Goal: Task Accomplishment & Management: Manage account settings

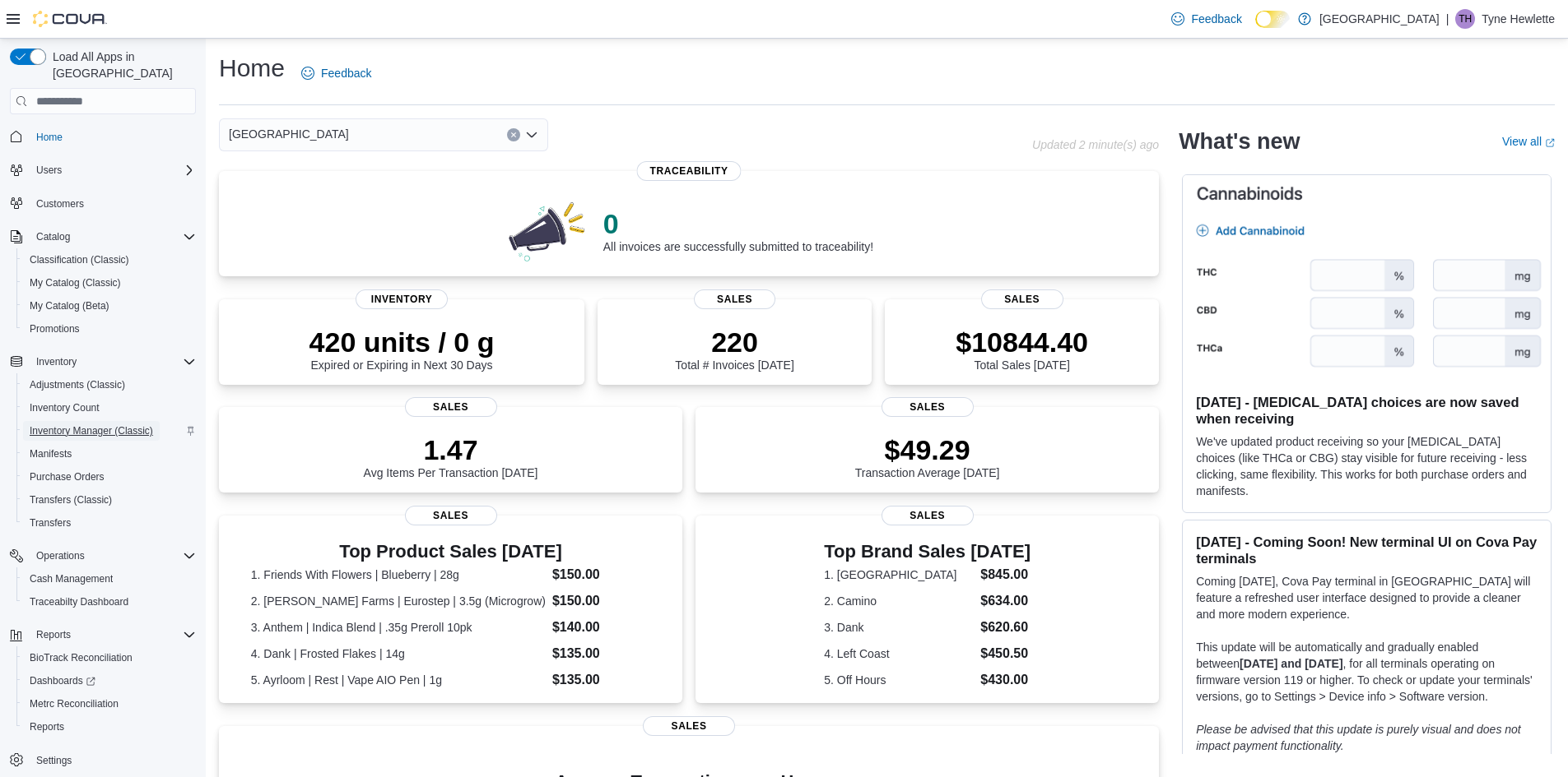
click at [77, 421] on span "Inventory Manager (Classic)" at bounding box center [91, 431] width 124 height 20
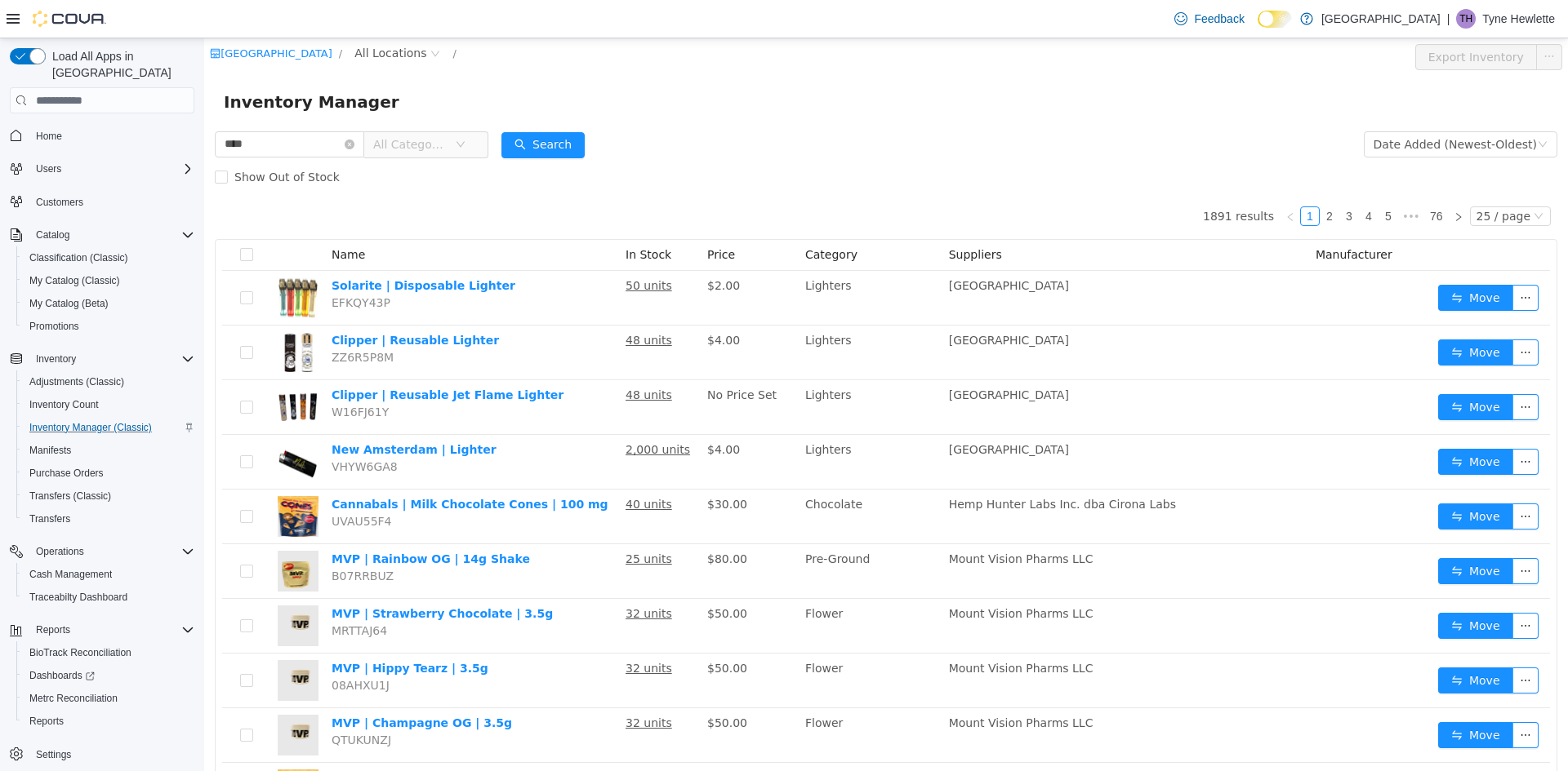
type input "****"
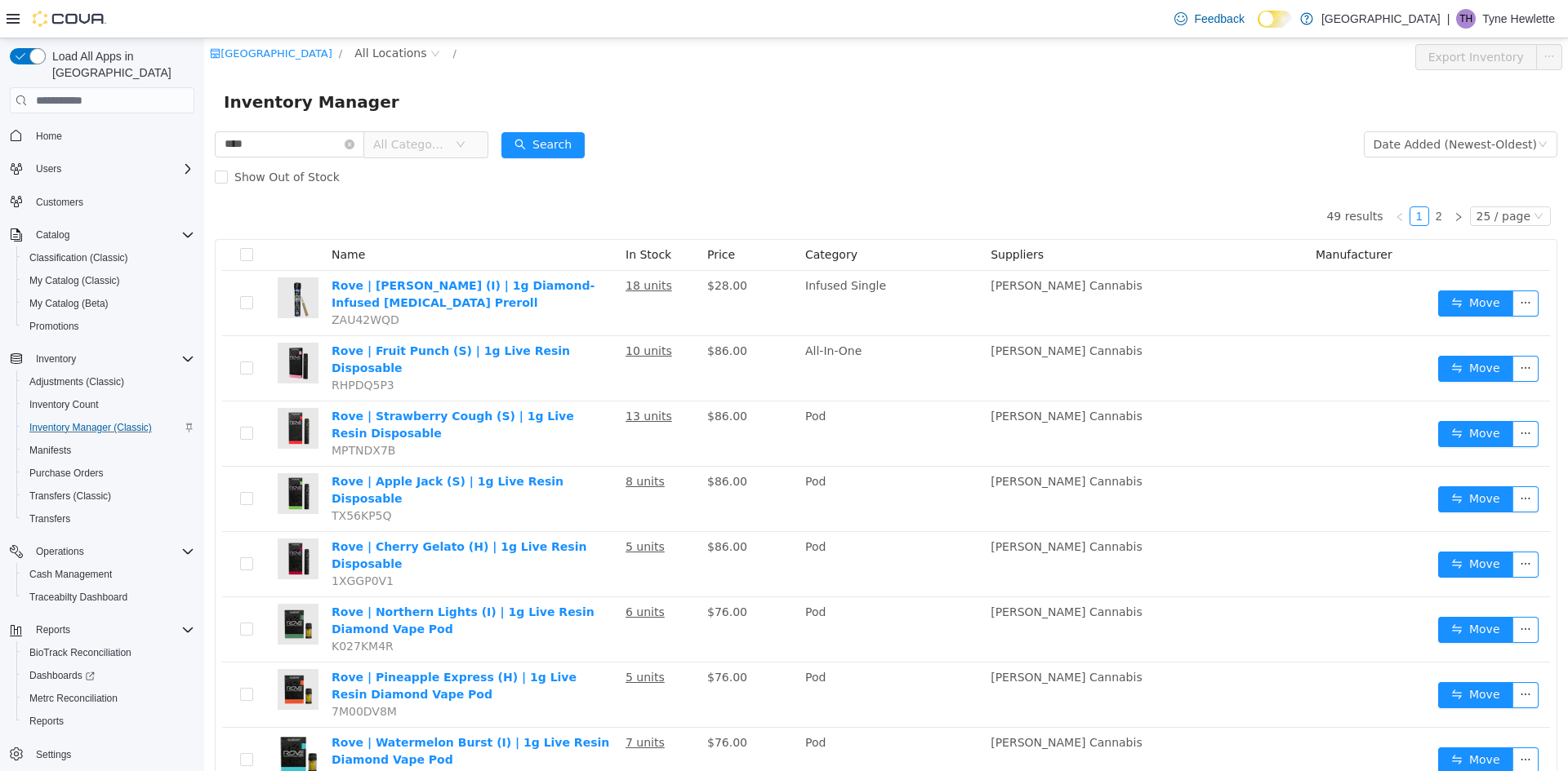
click at [430, 146] on span "All Categories" at bounding box center [410, 144] width 74 height 17
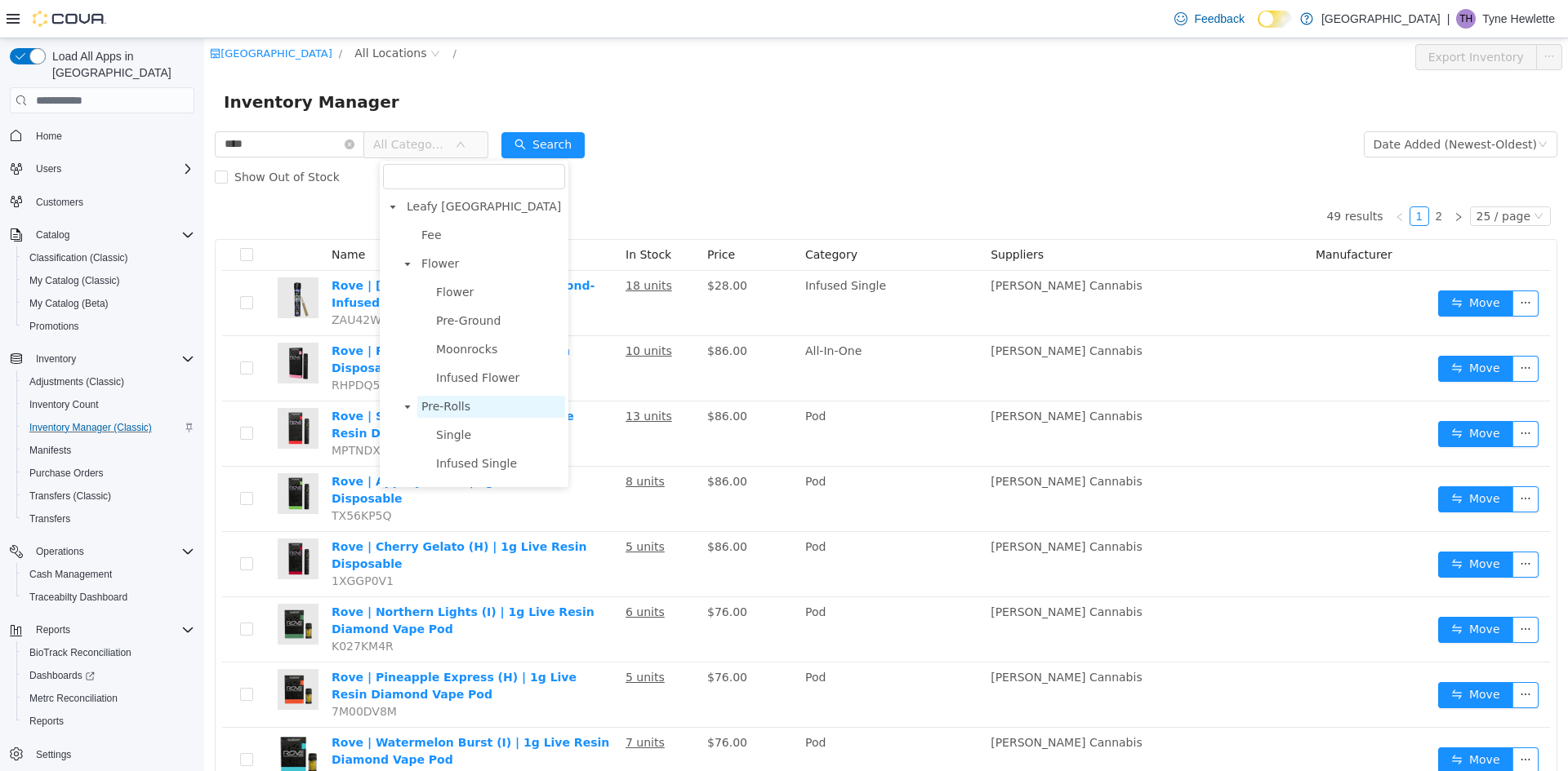
click at [428, 411] on span "Pre-Rolls" at bounding box center [445, 406] width 49 height 13
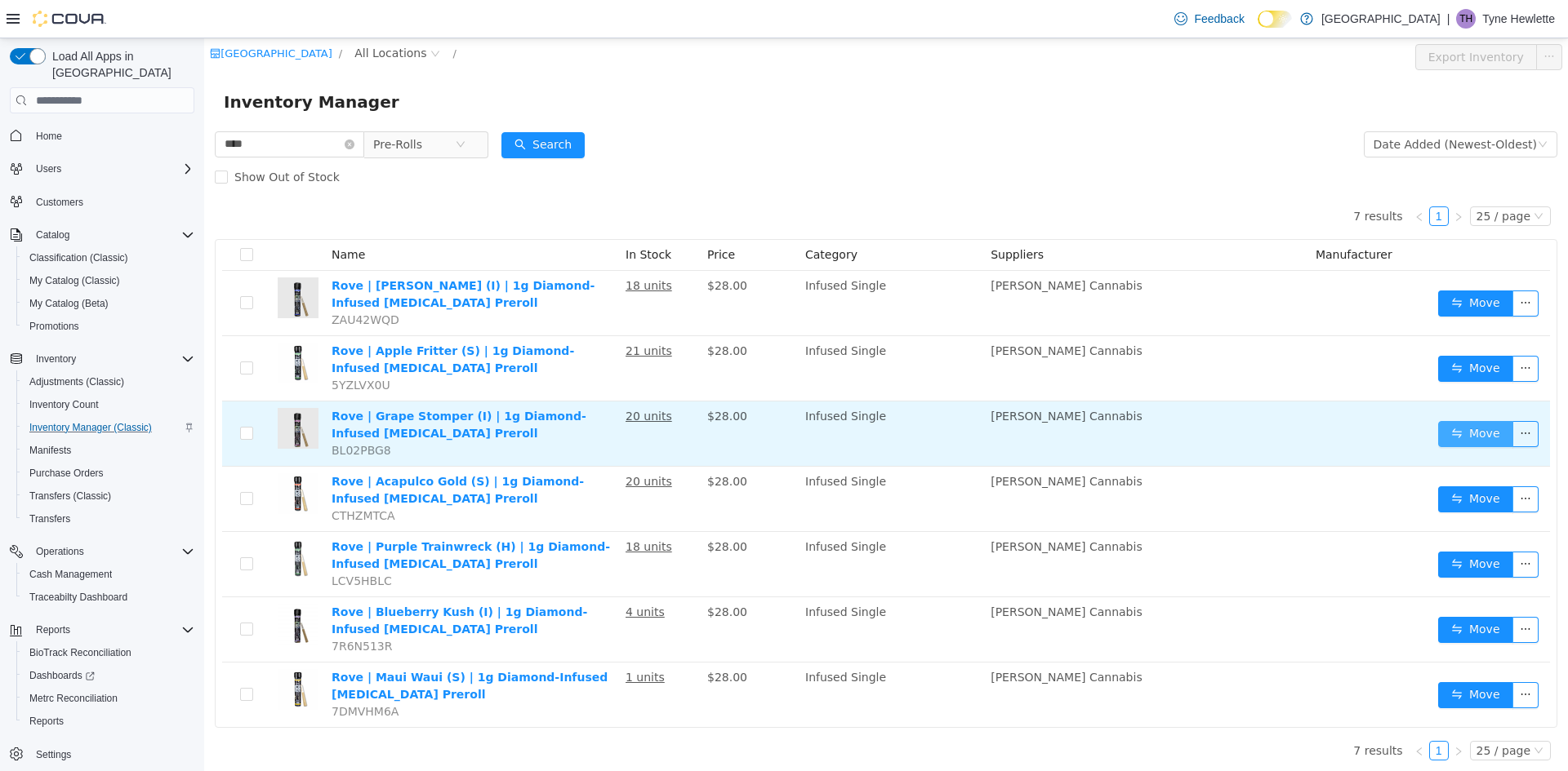
click at [1438, 424] on button "Move" at bounding box center [1475, 434] width 75 height 26
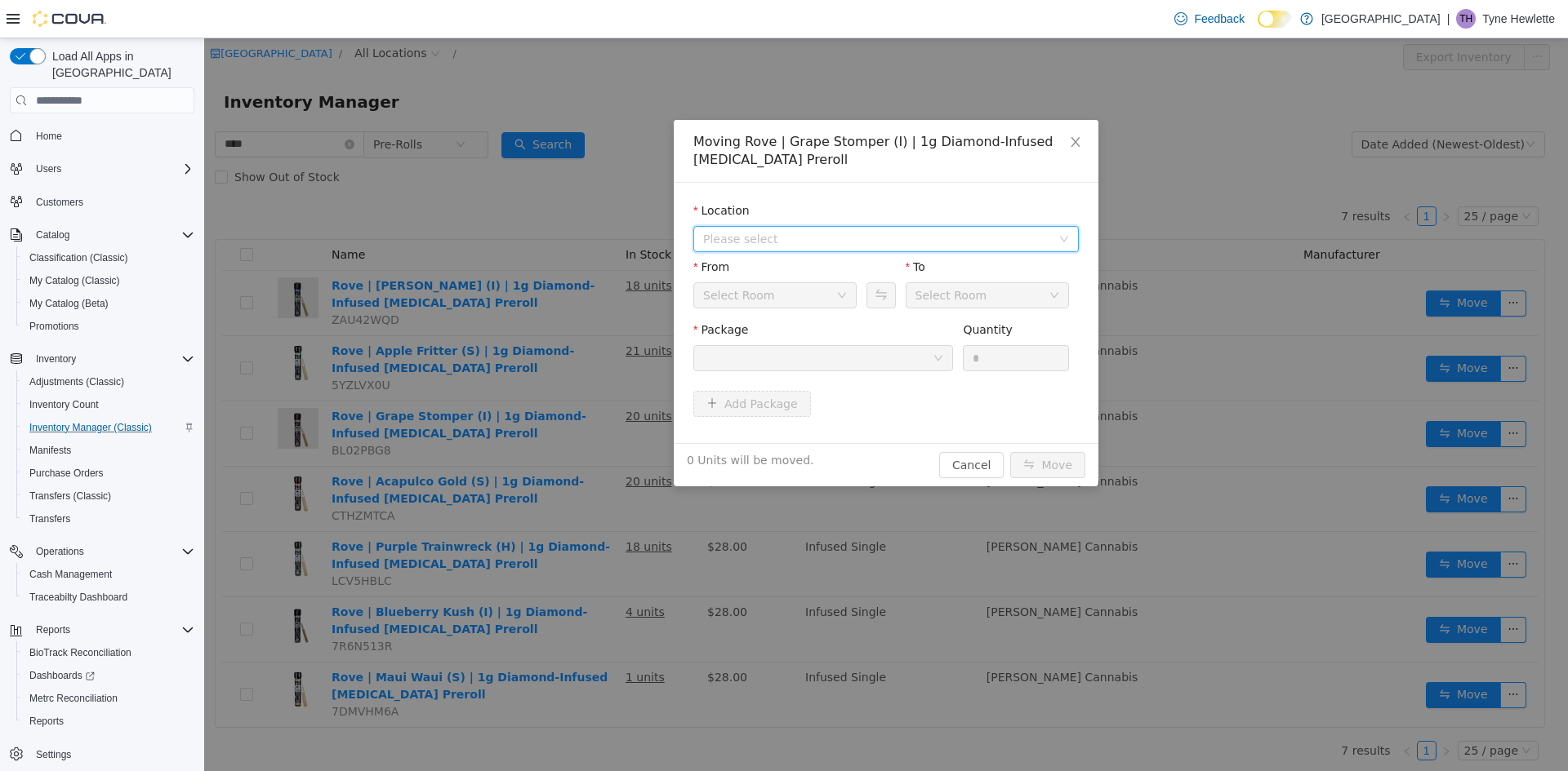
click at [866, 249] on span "Please select" at bounding box center [880, 239] width 355 height 24
click at [865, 301] on span "[STREET_ADDRESS]" at bounding box center [903, 297] width 344 height 22
click at [865, 345] on div at bounding box center [823, 358] width 260 height 26
click at [865, 360] on div at bounding box center [817, 358] width 230 height 24
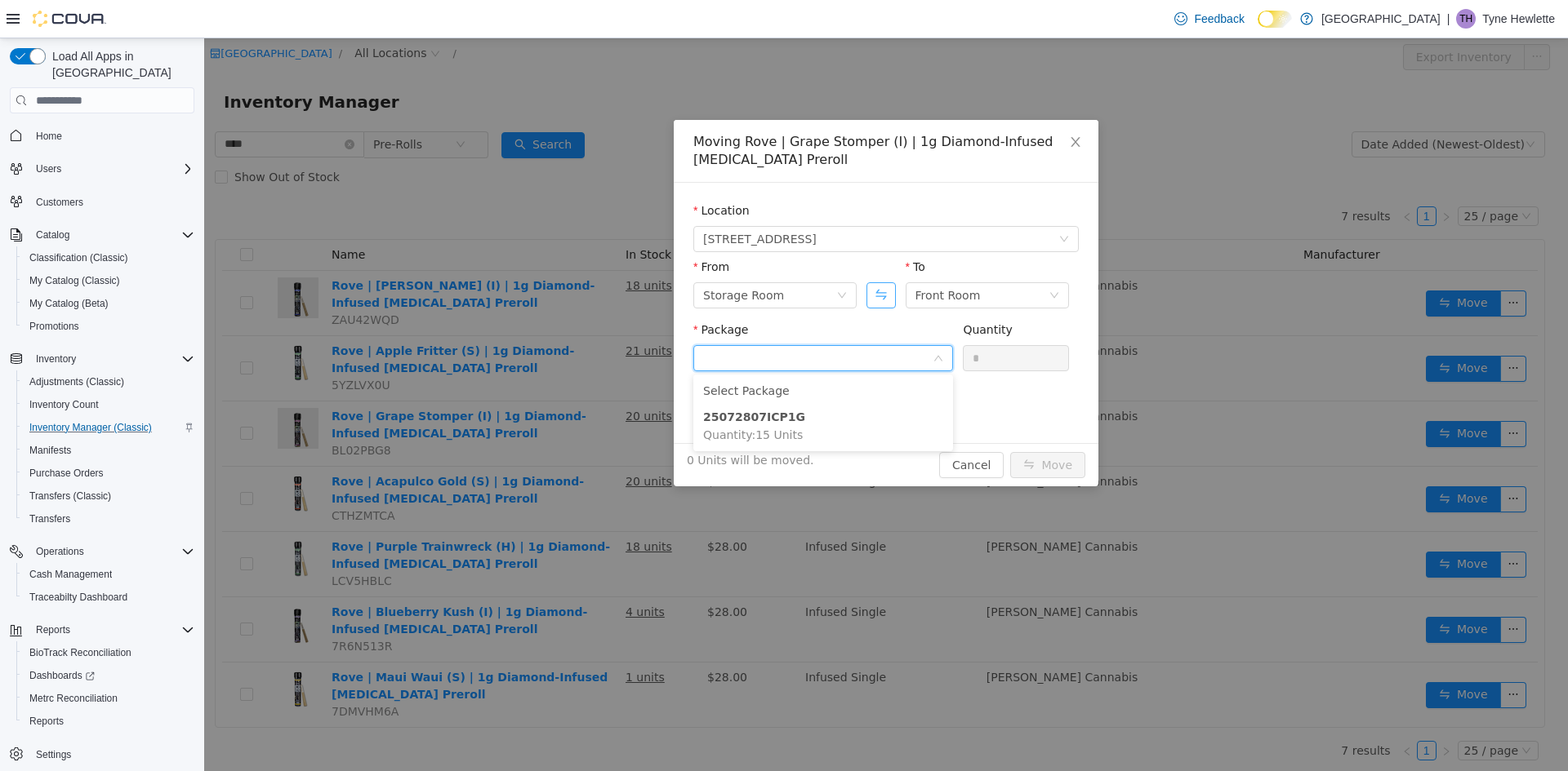
click at [878, 282] on button "Swap" at bounding box center [880, 296] width 29 height 26
click at [862, 354] on div at bounding box center [817, 358] width 230 height 24
click at [1078, 134] on span "Close" at bounding box center [1075, 143] width 46 height 46
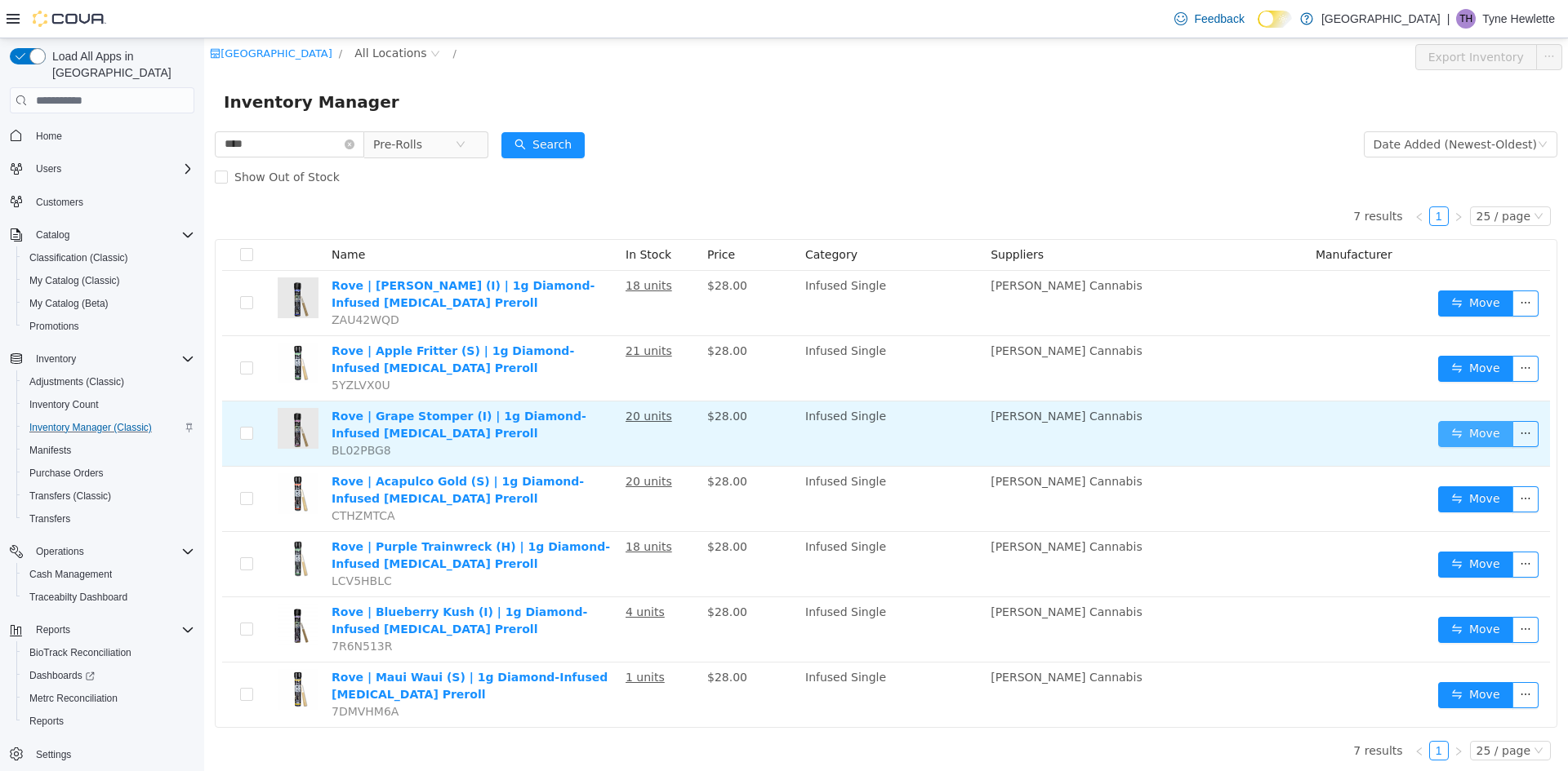
click at [1455, 426] on button "Move" at bounding box center [1475, 434] width 75 height 26
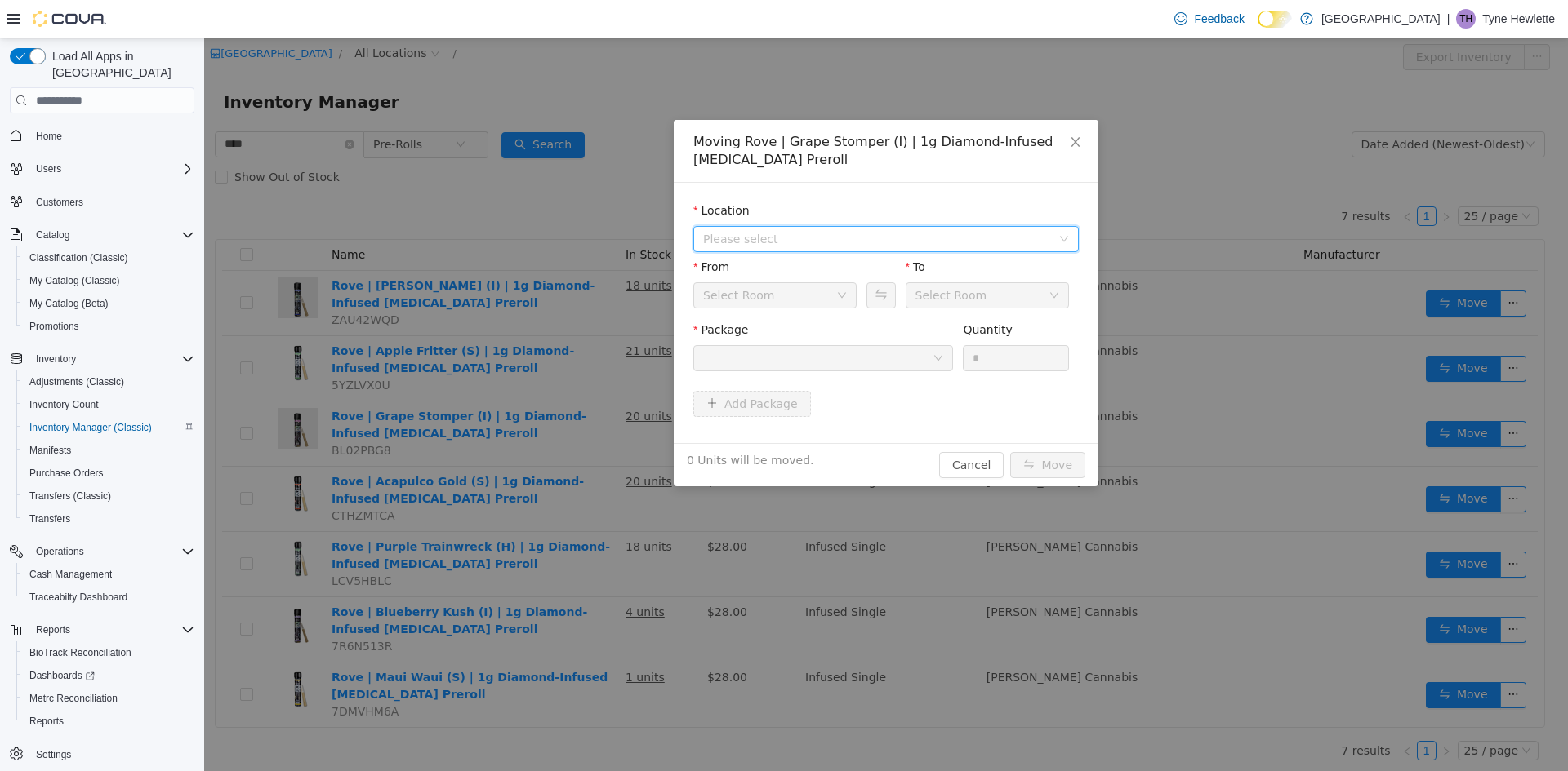
click at [861, 241] on span "Please select" at bounding box center [877, 239] width 348 height 17
click at [866, 290] on span "[STREET_ADDRESS]" at bounding box center [903, 297] width 344 height 22
click at [884, 301] on button "Swap" at bounding box center [880, 296] width 29 height 26
click at [889, 352] on div at bounding box center [817, 358] width 230 height 24
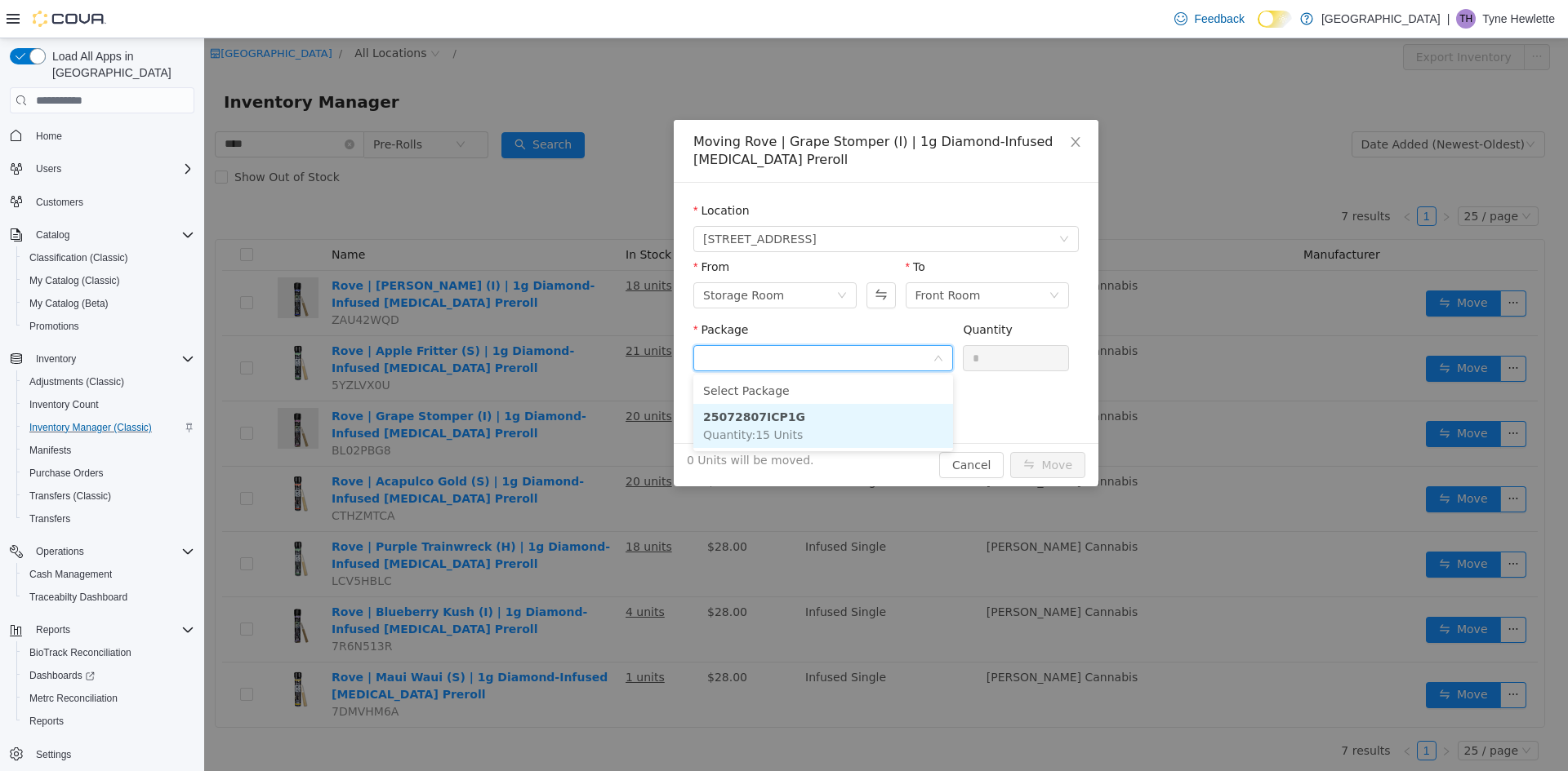
click at [862, 426] on li "25072807ICP1G Quantity : 15 Units" at bounding box center [823, 426] width 260 height 44
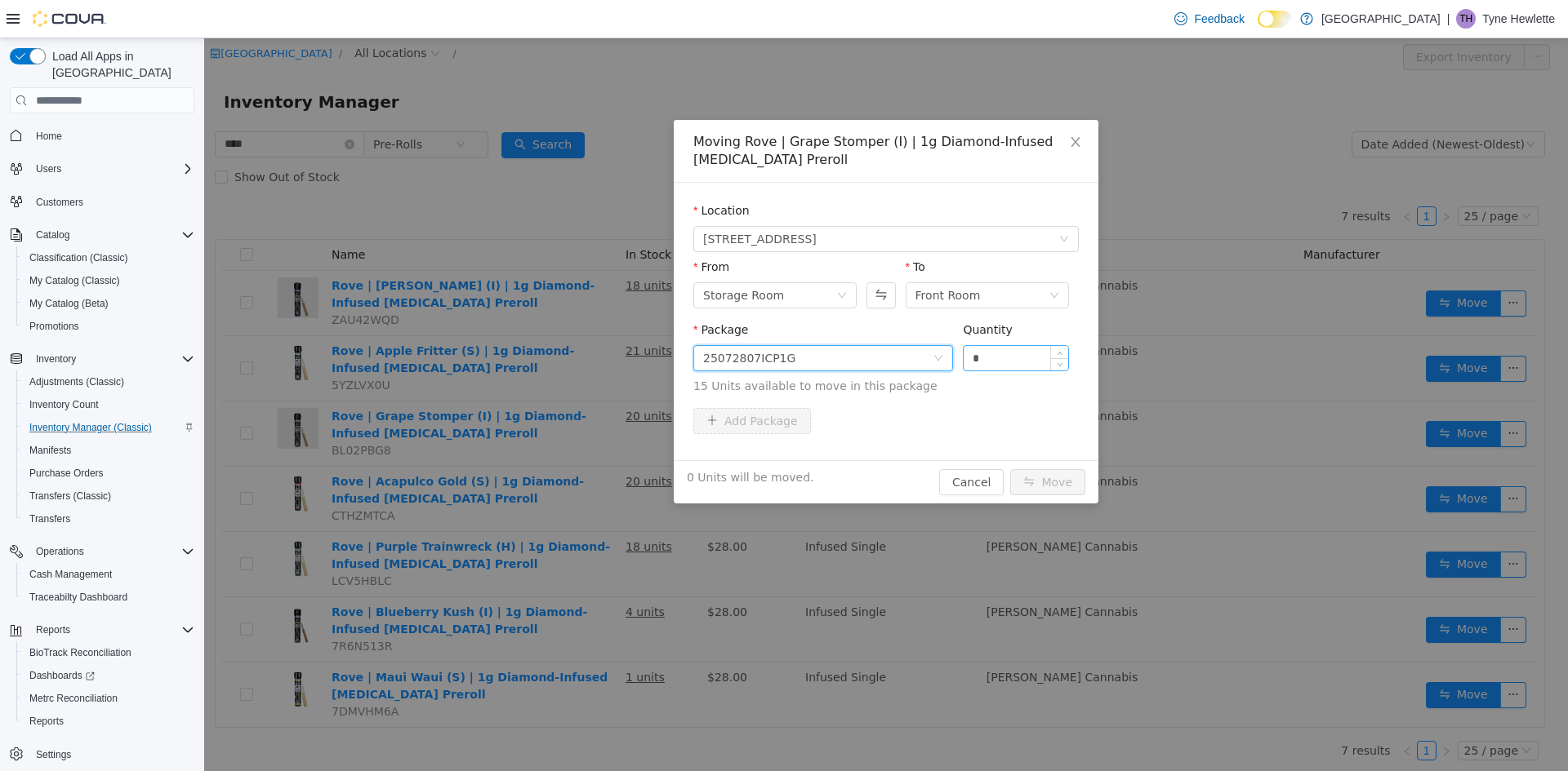
click at [994, 348] on input "*" at bounding box center [1016, 358] width 104 height 24
type input "**"
click at [1010, 469] on button "Move" at bounding box center [1047, 482] width 75 height 26
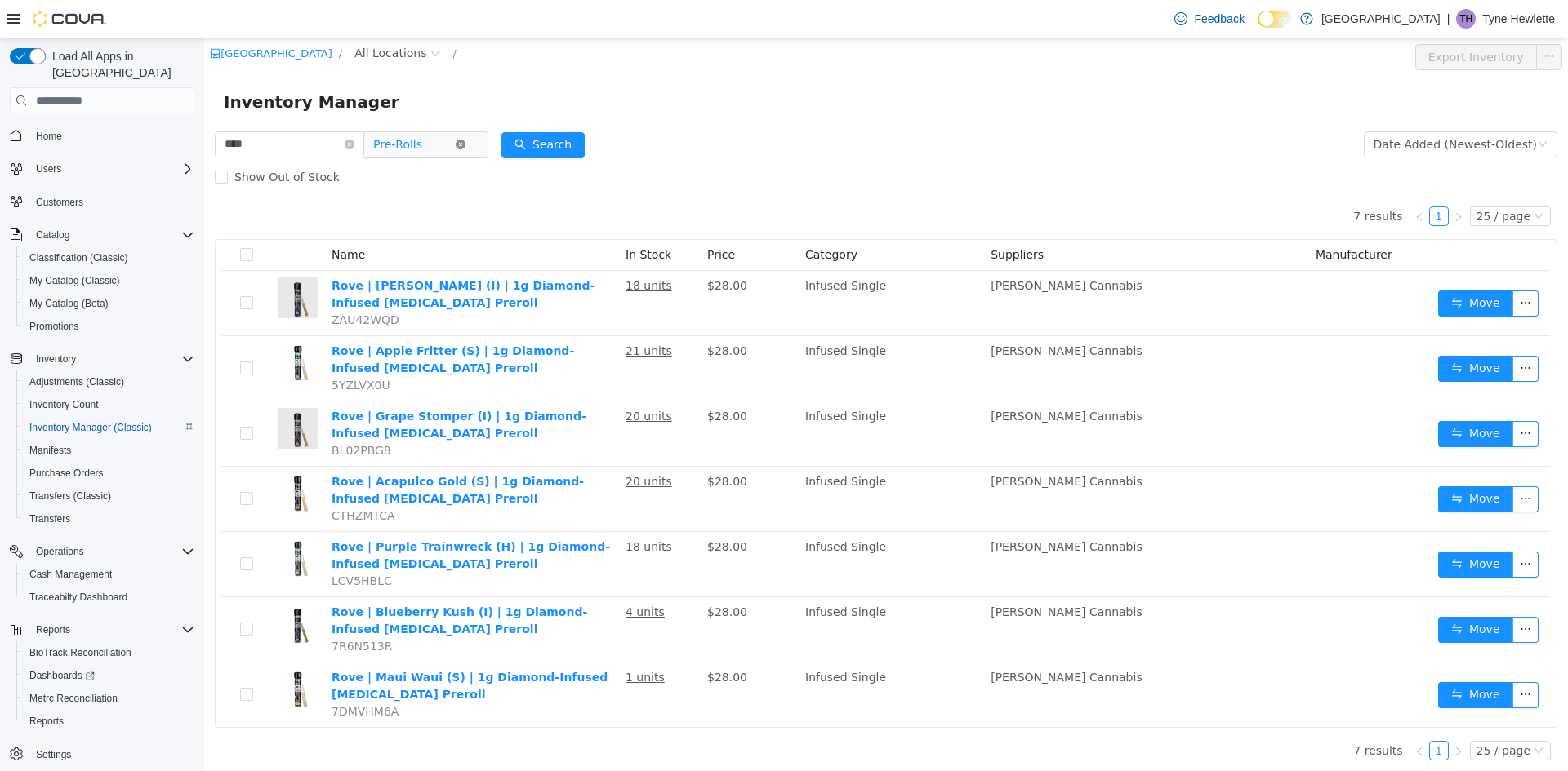
click at [465, 140] on span at bounding box center [460, 144] width 10 height 10
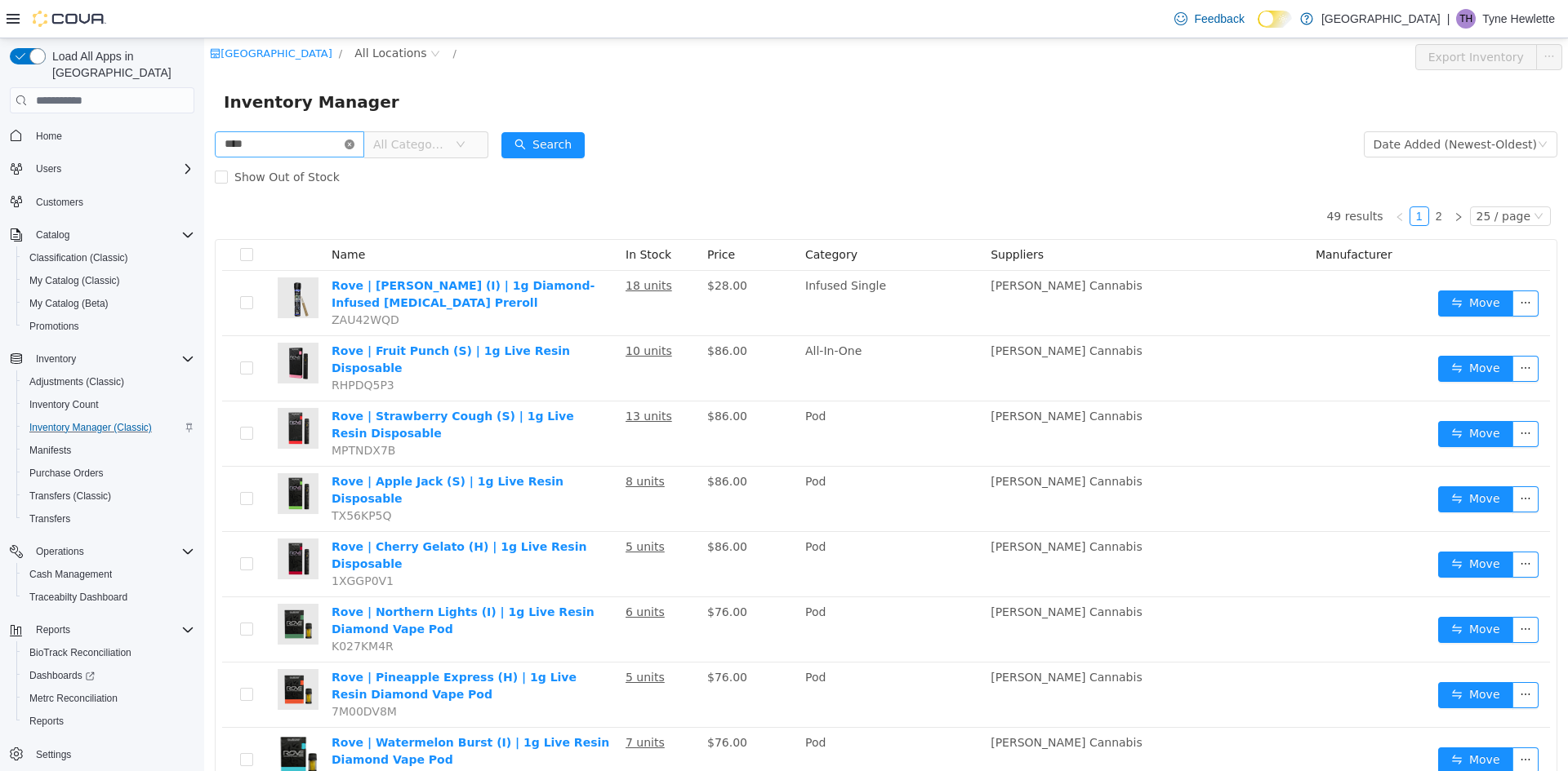
click at [354, 145] on icon "icon: close-circle" at bounding box center [349, 144] width 10 height 10
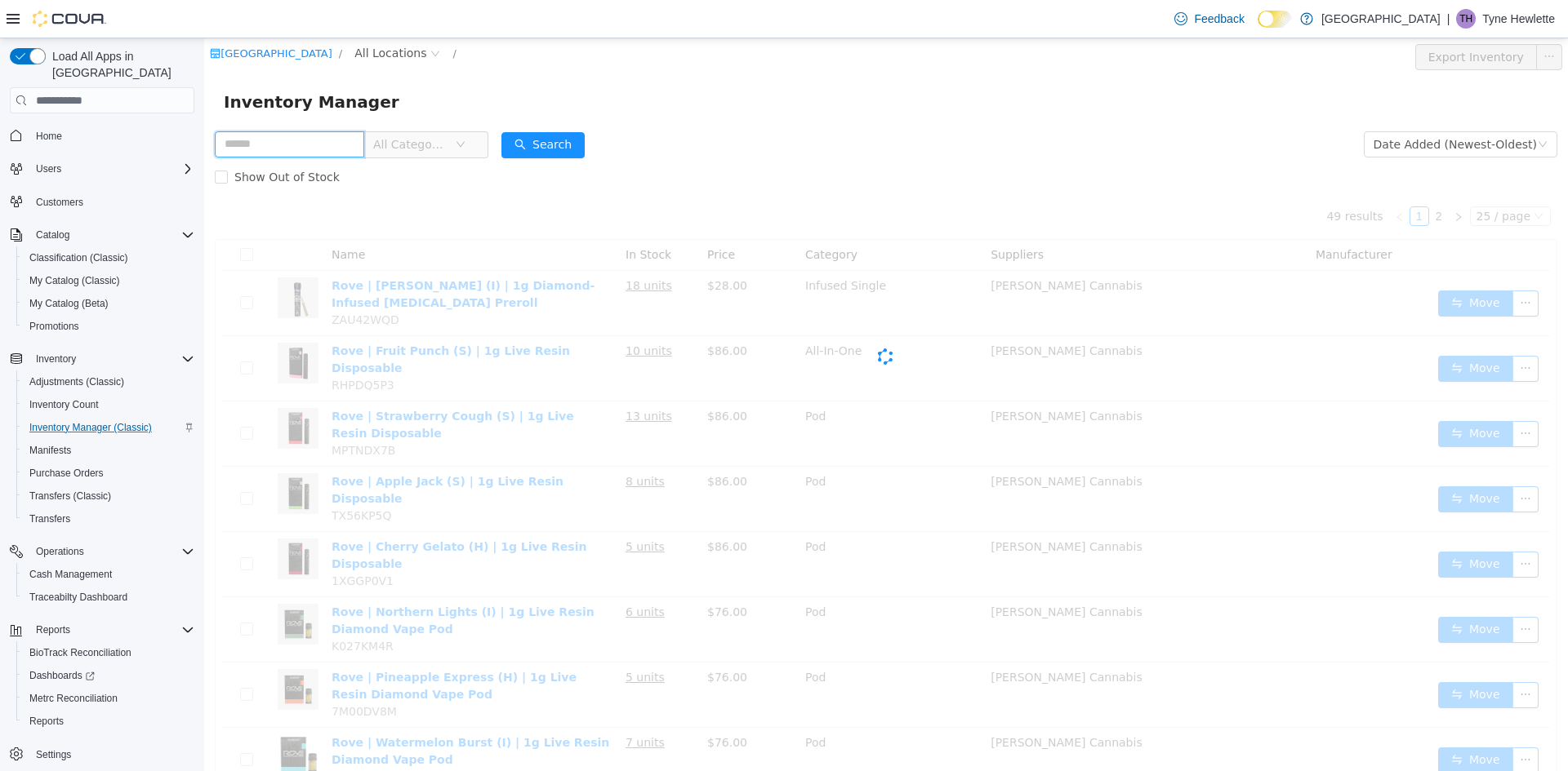
click at [331, 141] on input "text" at bounding box center [290, 144] width 150 height 26
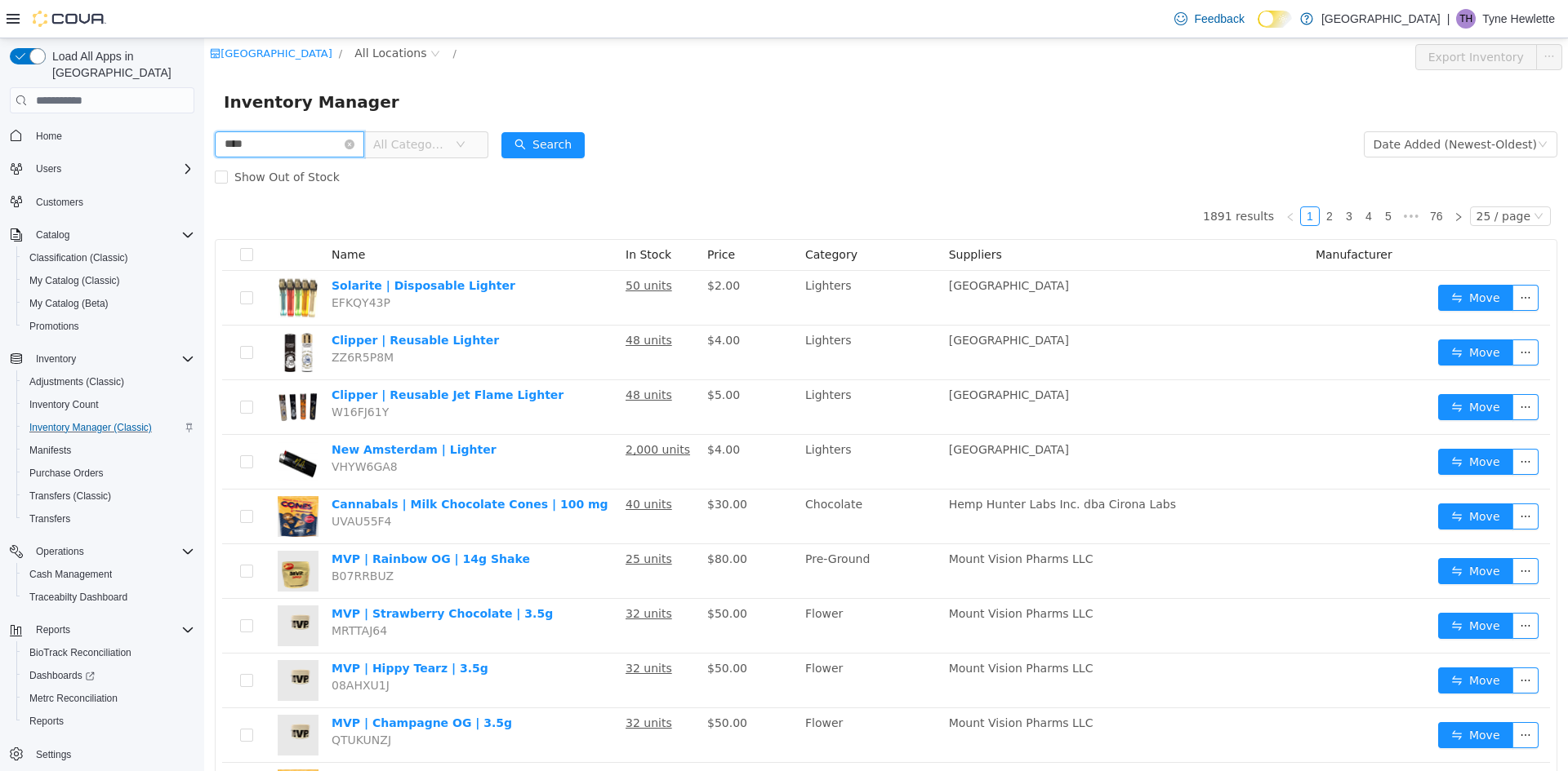
type input "****"
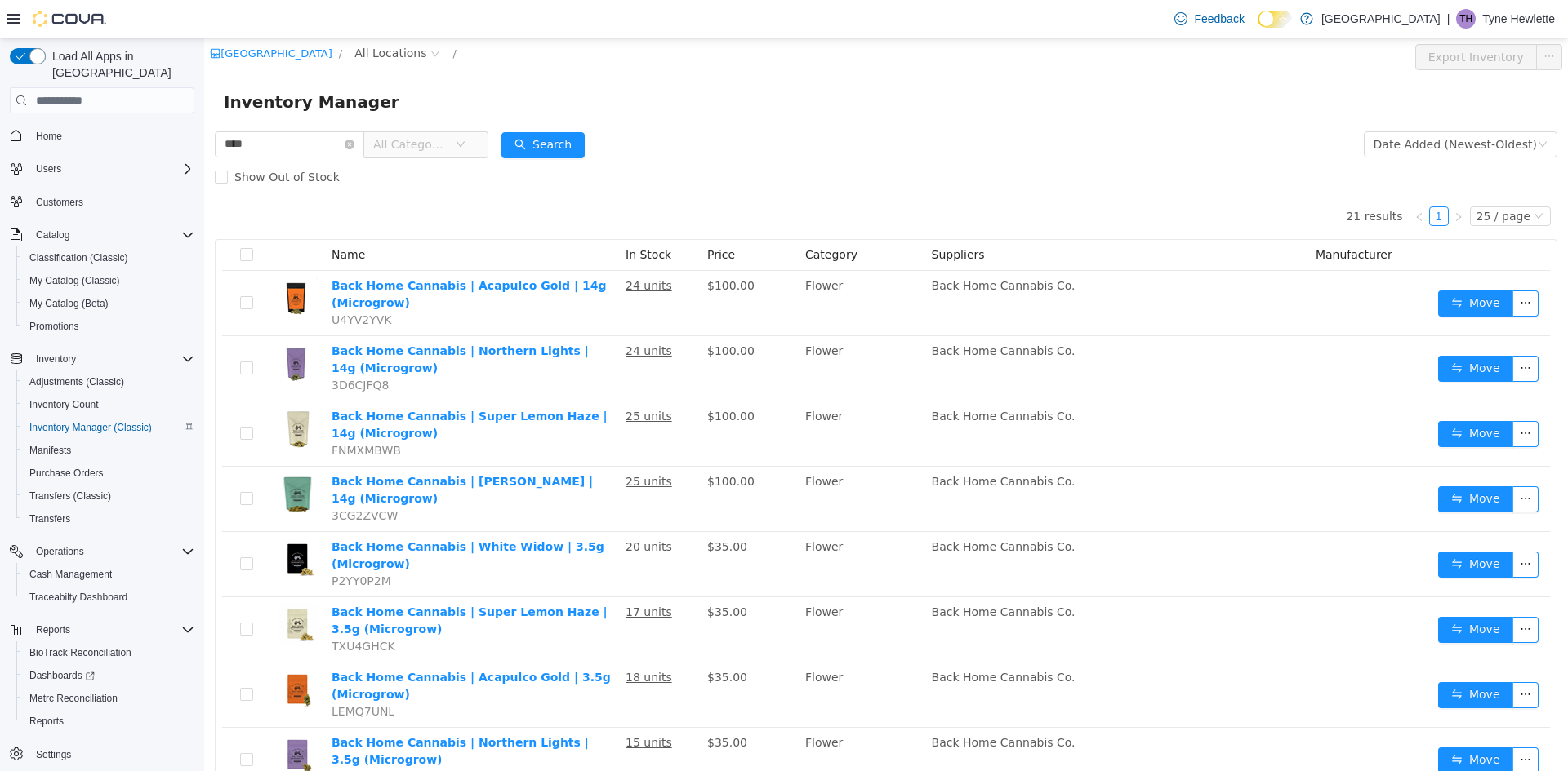
click at [402, 148] on span "All Categories" at bounding box center [410, 144] width 74 height 17
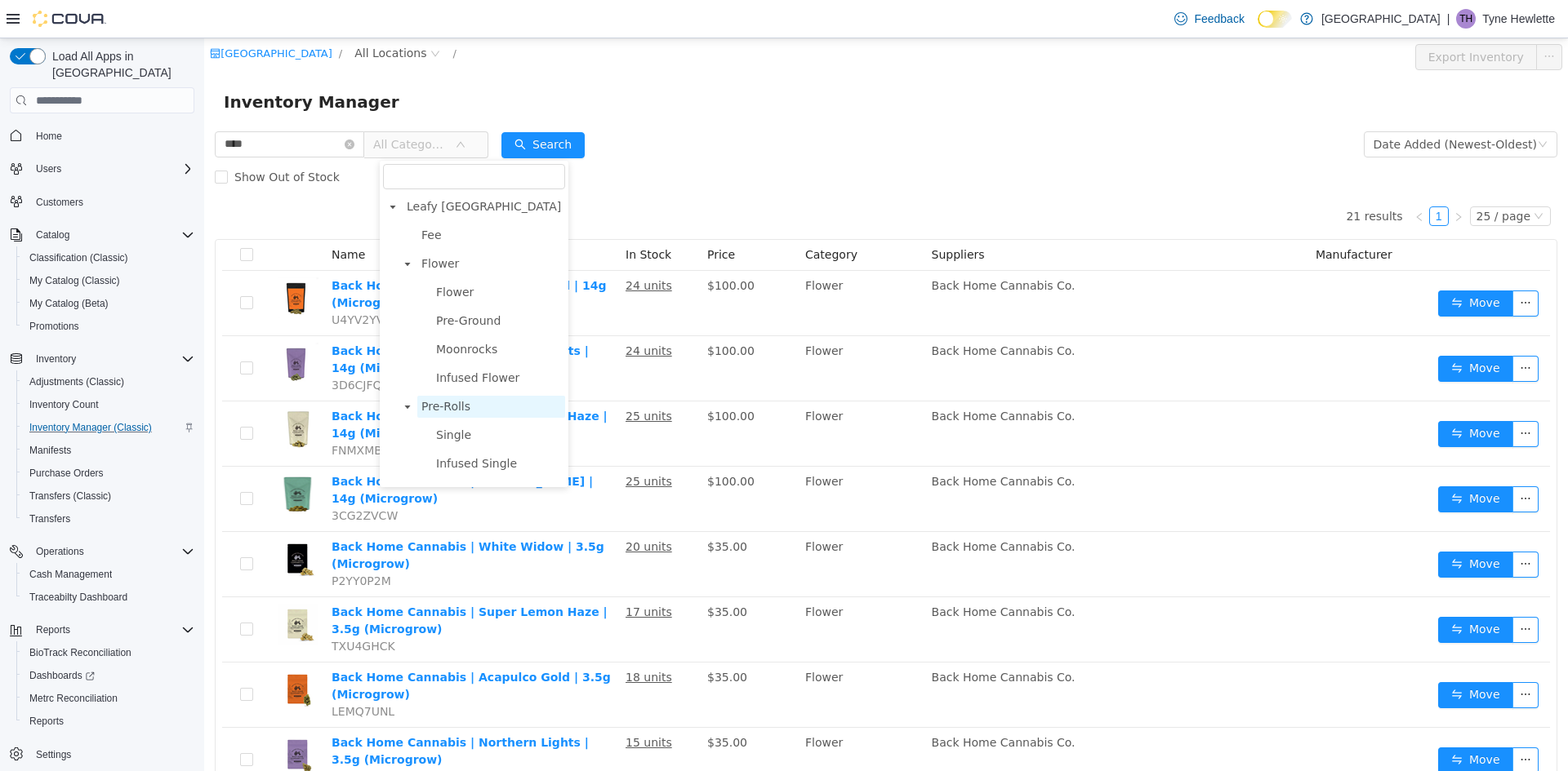
click at [427, 410] on span "Pre-Rolls" at bounding box center [445, 406] width 49 height 13
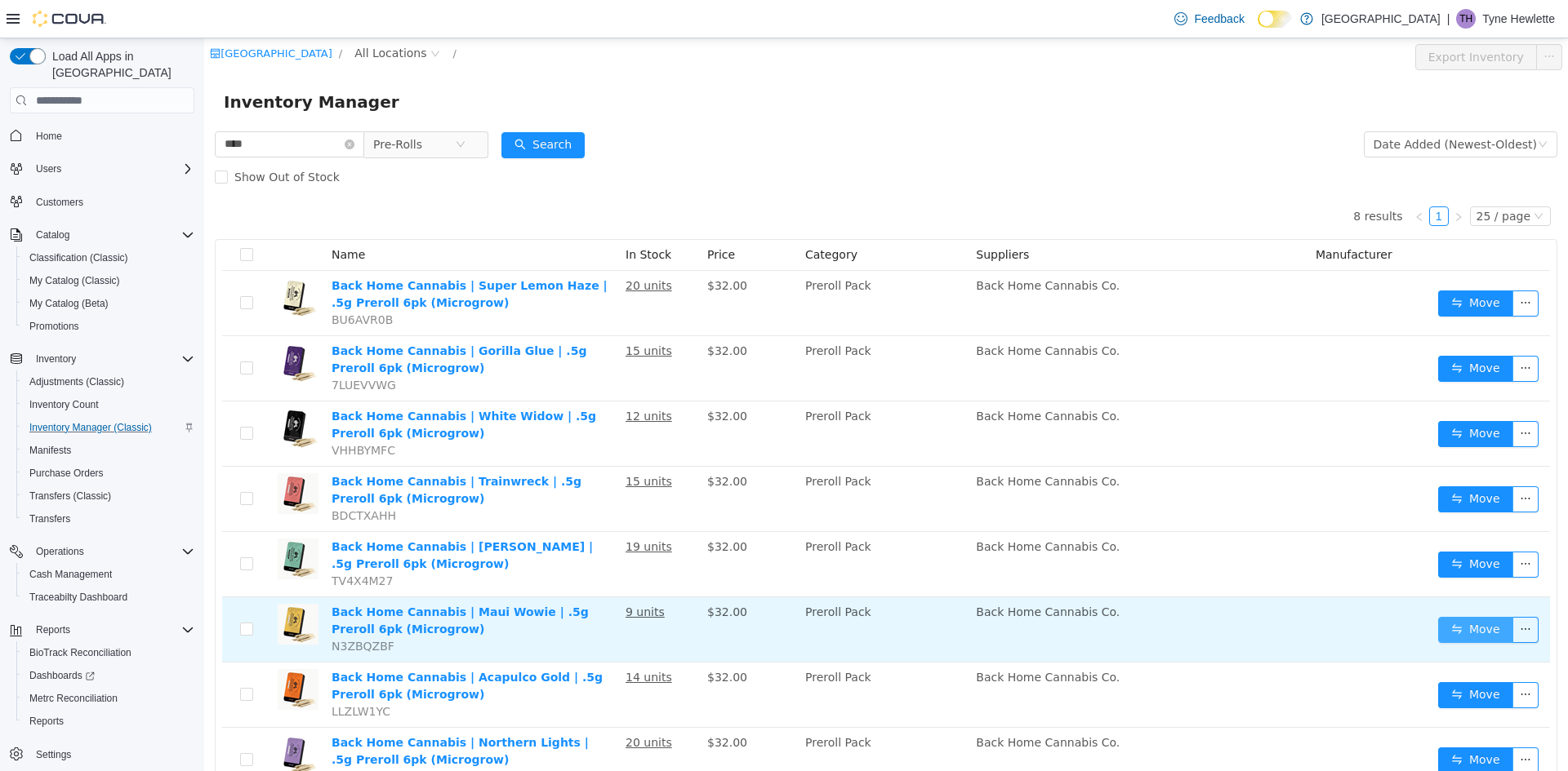
click at [1438, 632] on button "Move" at bounding box center [1475, 630] width 75 height 26
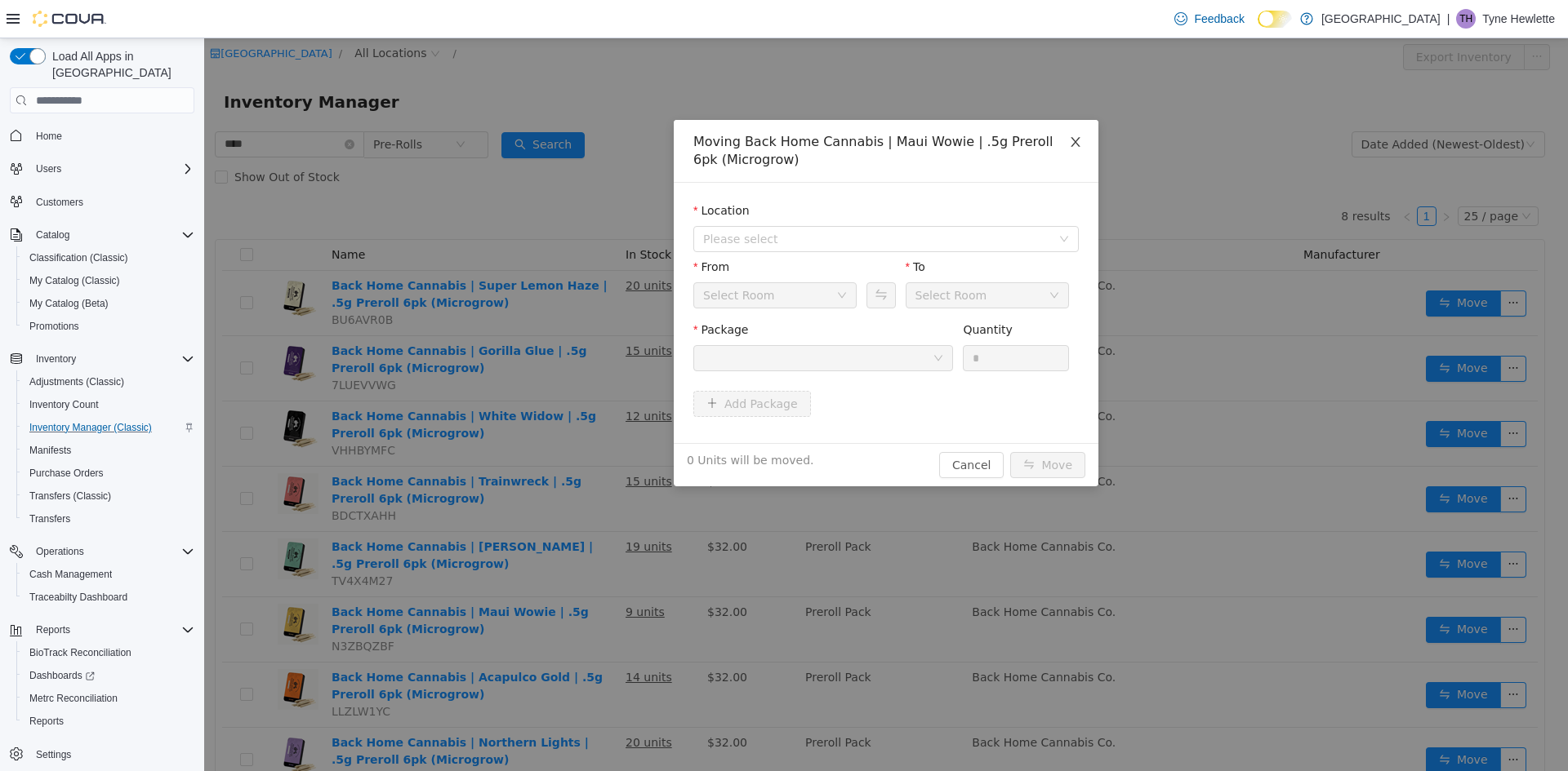
drag, startPoint x: 1079, startPoint y: 143, endPoint x: 855, endPoint y: 132, distance: 224.3
click at [1078, 143] on icon "icon: close" at bounding box center [1075, 142] width 13 height 13
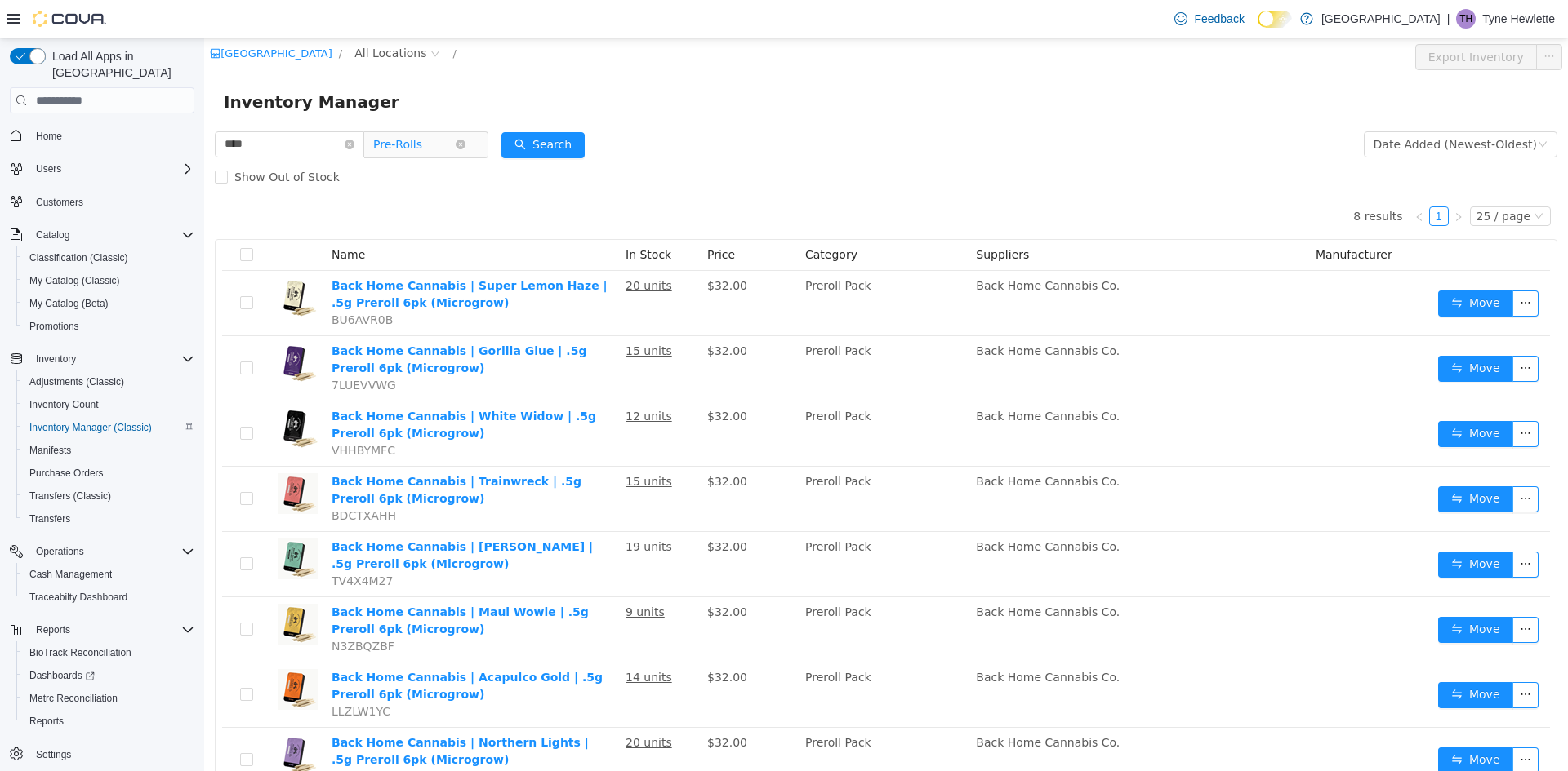
click at [420, 147] on span "Pre-Rolls" at bounding box center [397, 144] width 49 height 24
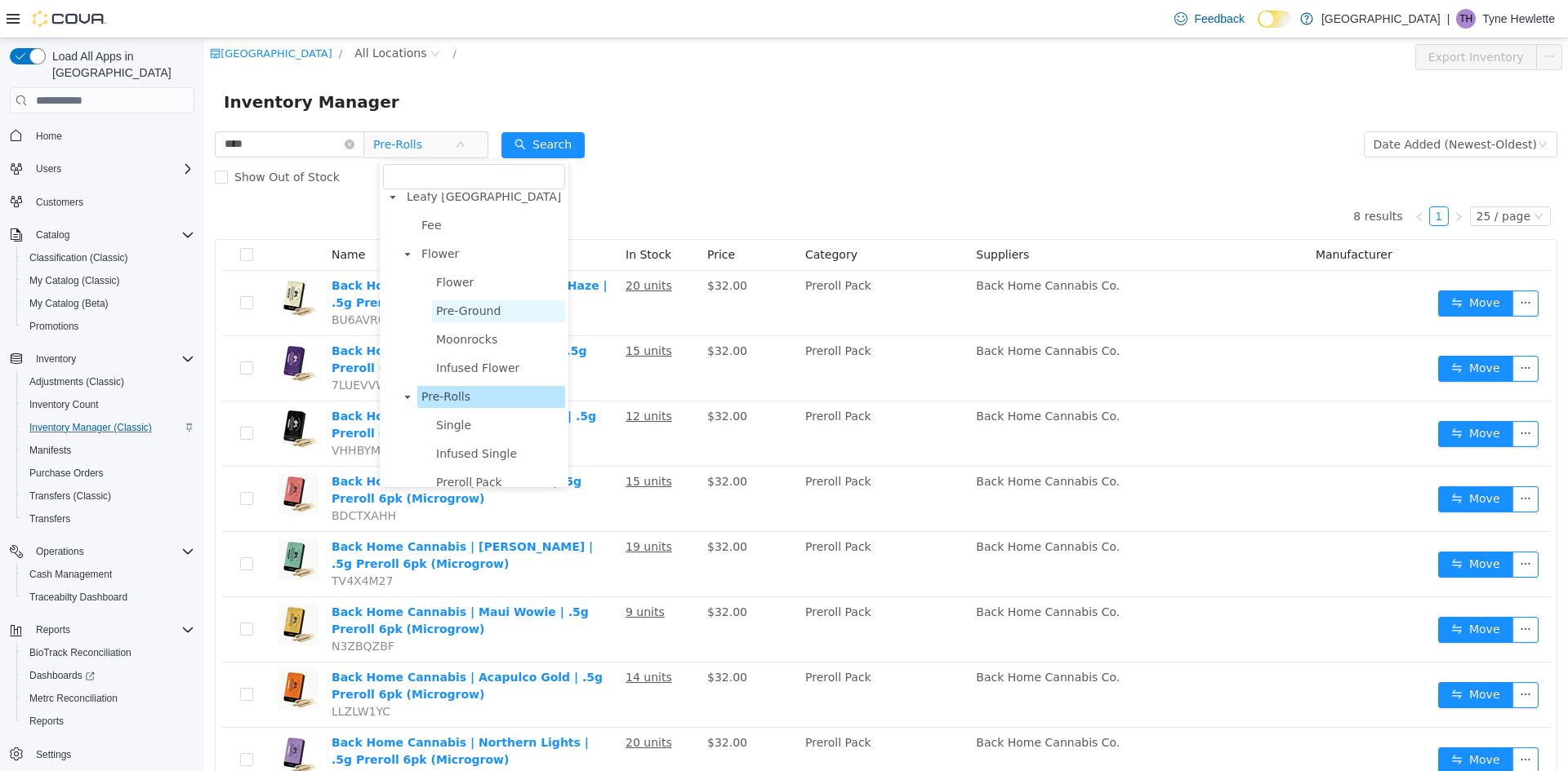
scroll to position [3, 0]
click at [454, 254] on span "Flower" at bounding box center [439, 260] width 37 height 13
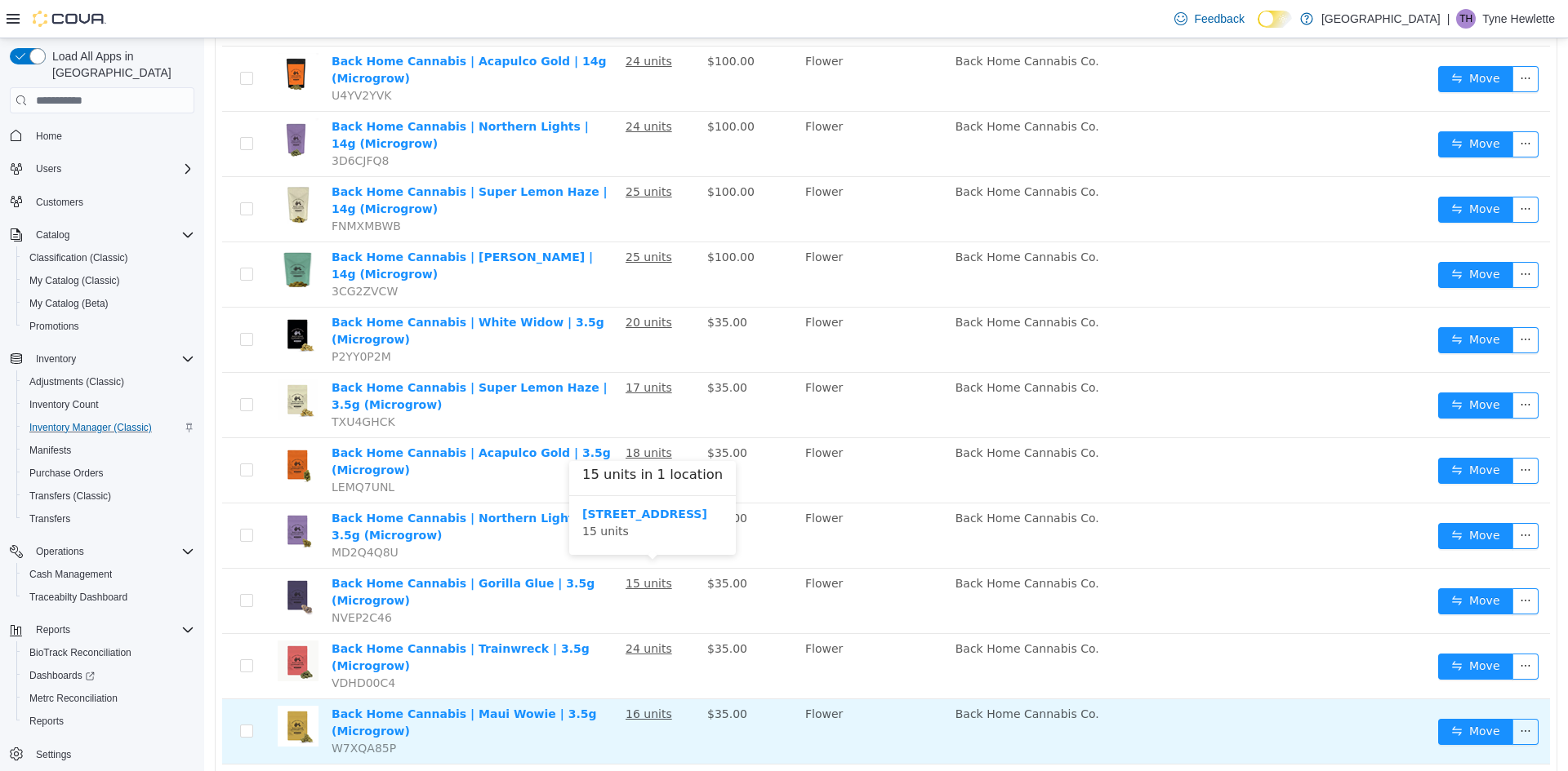
scroll to position [287, 0]
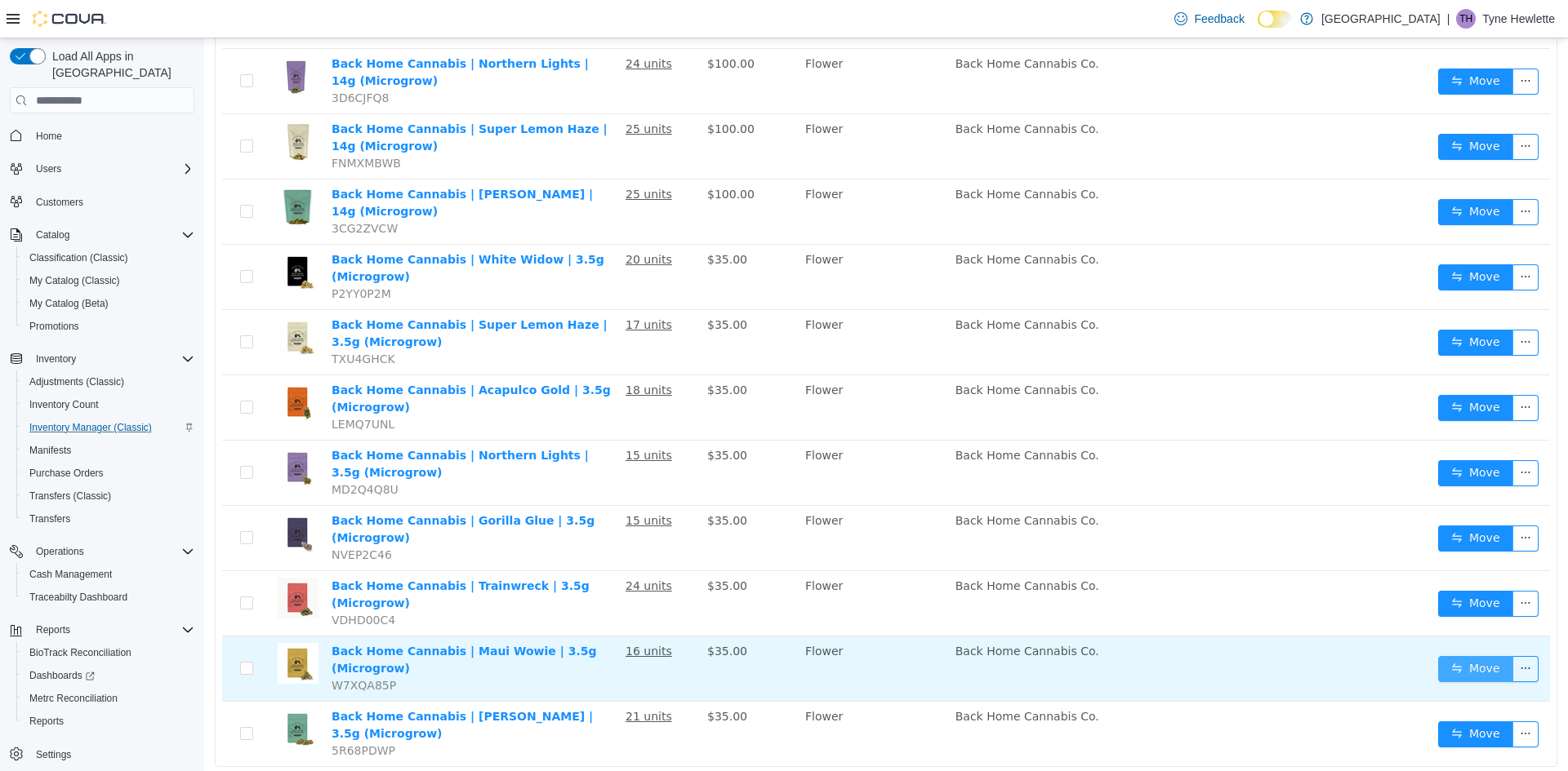
drag, startPoint x: 1442, startPoint y: 619, endPoint x: 1442, endPoint y: 628, distance: 9.0
click at [1442, 636] on td "Move" at bounding box center [1491, 668] width 118 height 65
click at [1442, 656] on button "Move" at bounding box center [1475, 669] width 75 height 26
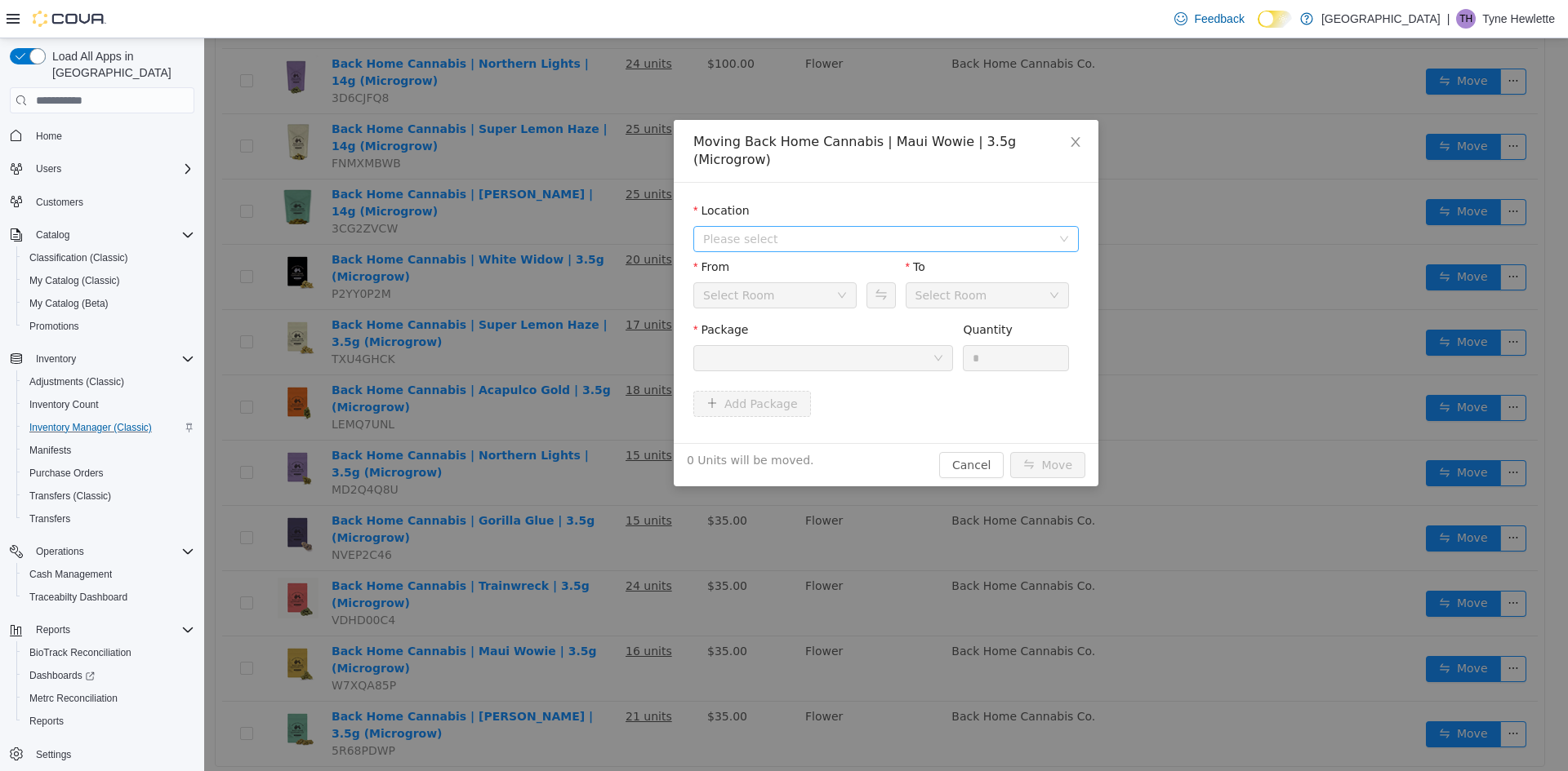
click at [869, 231] on span "Please select" at bounding box center [877, 239] width 348 height 17
click at [827, 274] on span "[STREET_ADDRESS]" at bounding box center [903, 280] width 344 height 22
drag, startPoint x: 884, startPoint y: 342, endPoint x: 889, endPoint y: 354, distance: 13.0
click at [887, 347] on div at bounding box center [817, 358] width 230 height 24
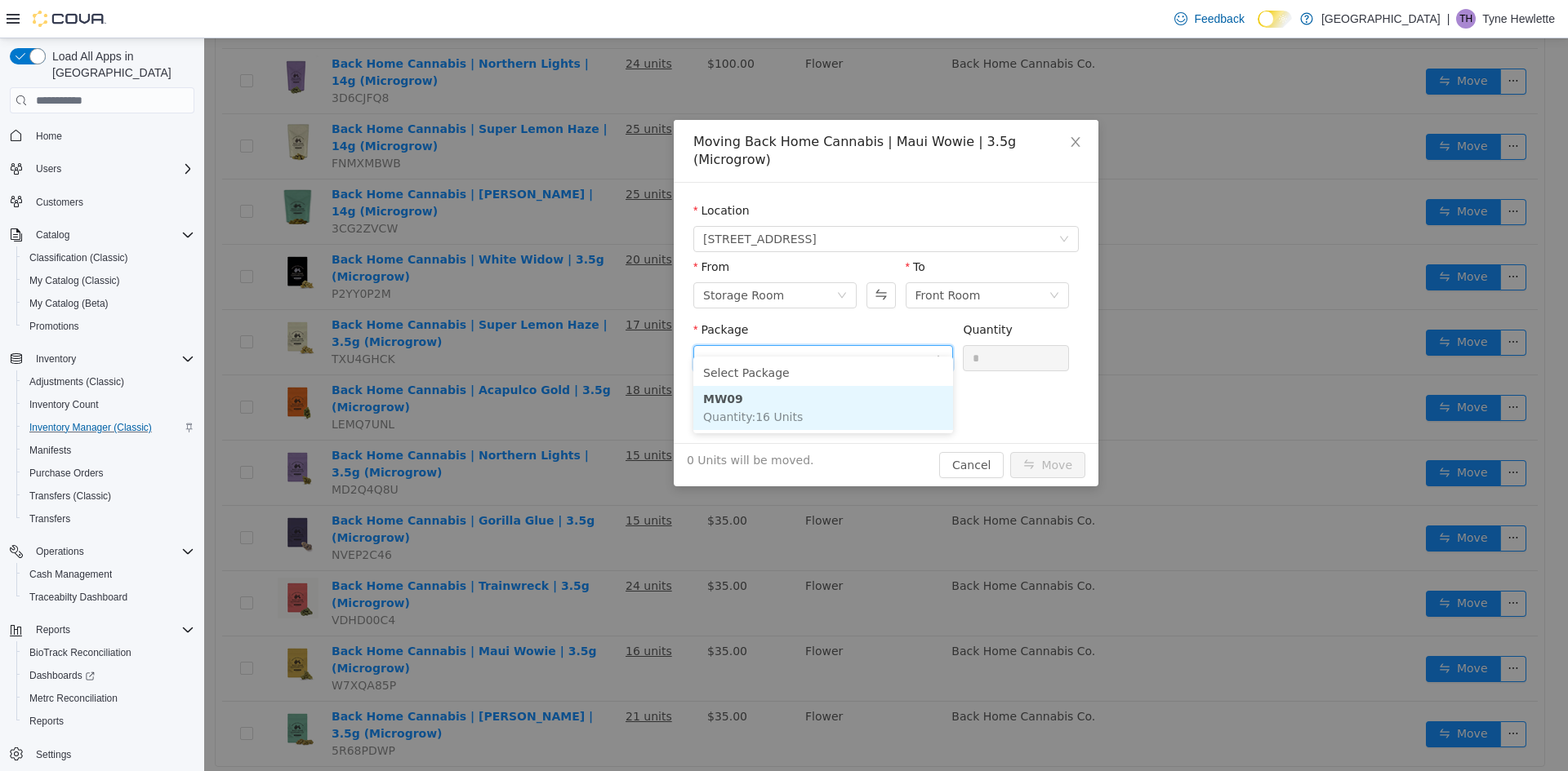
drag, startPoint x: 884, startPoint y: 405, endPoint x: 1005, endPoint y: 350, distance: 132.9
click at [899, 397] on li "MW09 Quantity : 16 Units" at bounding box center [823, 408] width 260 height 44
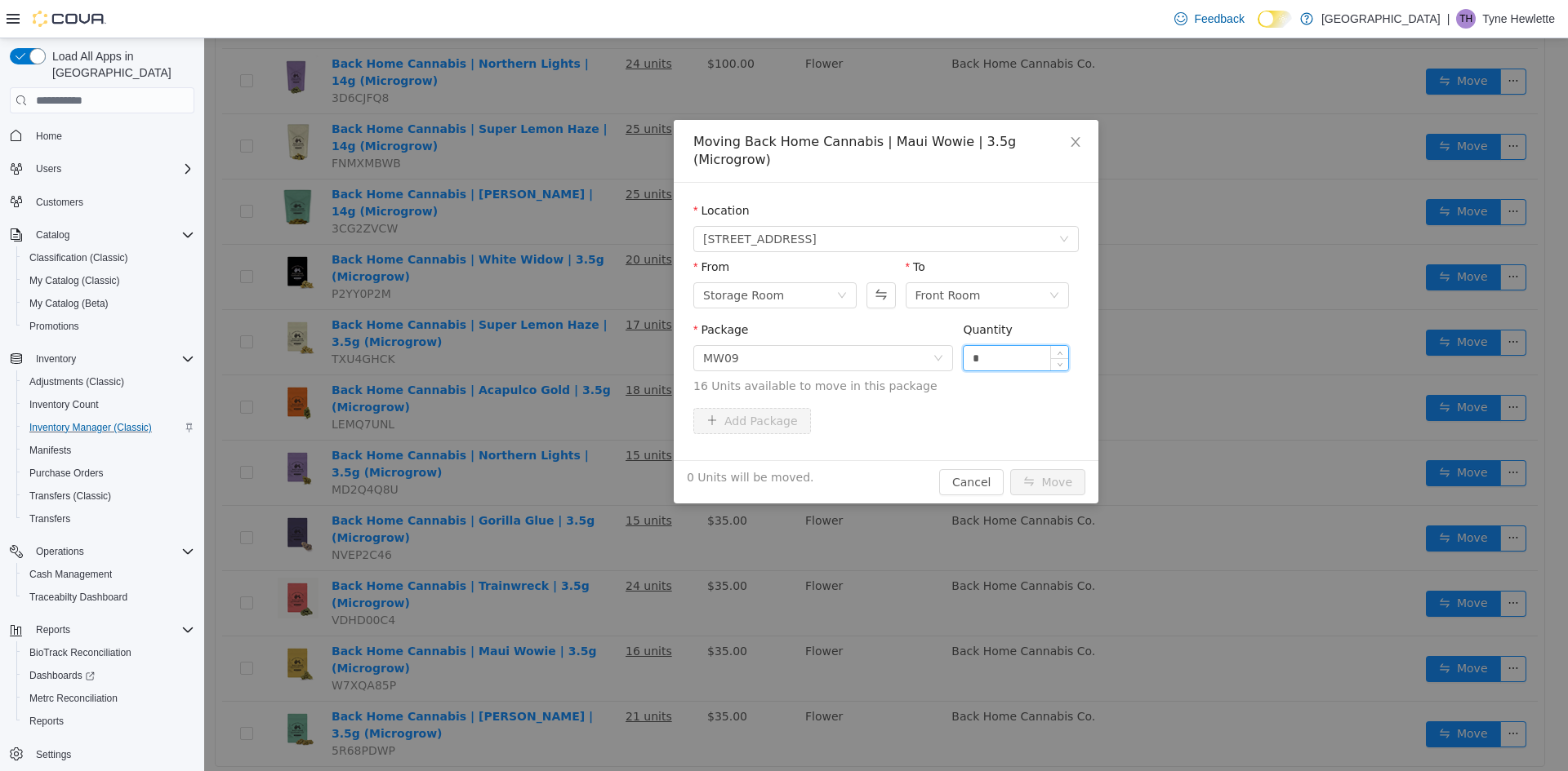
click at [1009, 346] on input "*" at bounding box center [1016, 358] width 104 height 24
type input "**"
click at [1010, 469] on button "Move" at bounding box center [1047, 482] width 75 height 26
